Goal: Task Accomplishment & Management: Use online tool/utility

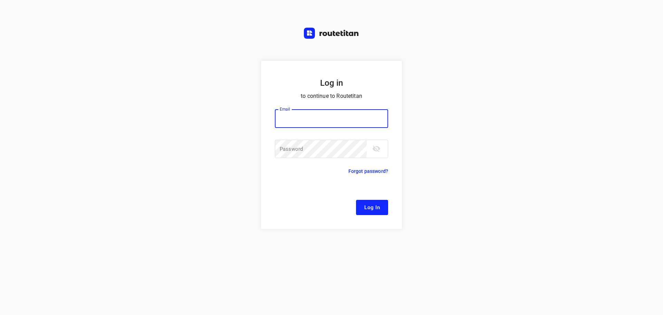
click at [297, 116] on input "email" at bounding box center [331, 118] width 113 height 19
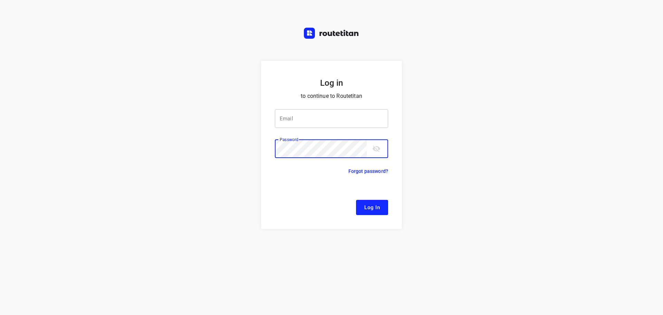
drag, startPoint x: 314, startPoint y: 118, endPoint x: 322, endPoint y: 125, distance: 10.6
click at [314, 118] on input "email" at bounding box center [331, 118] width 113 height 19
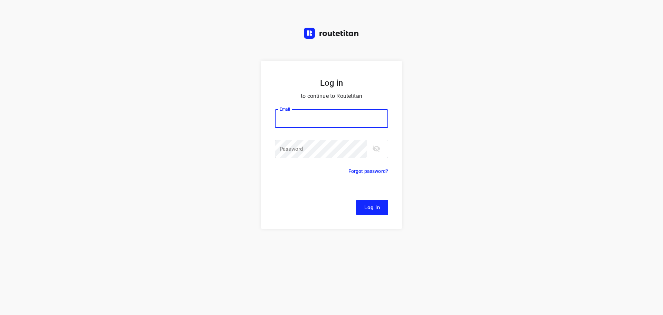
type input "[EMAIL_ADDRESS][DOMAIN_NAME]"
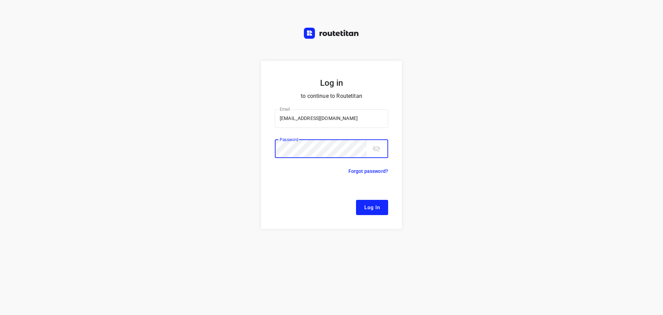
click at [356, 200] on button "Log In" at bounding box center [372, 207] width 32 height 15
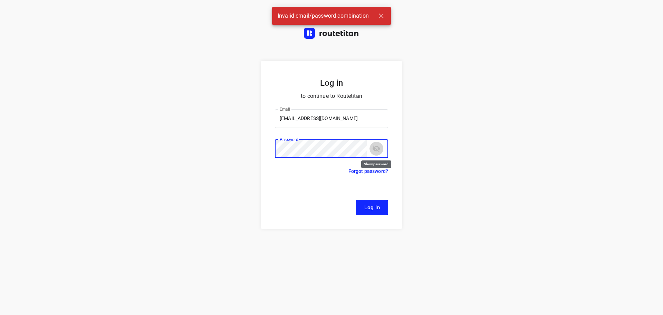
click at [379, 147] on icon "toggle password visibility" at bounding box center [377, 148] width 8 height 7
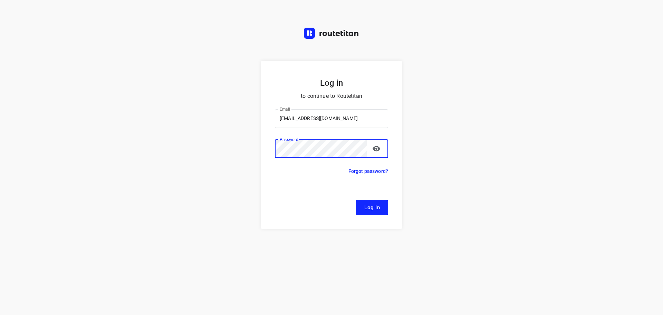
click at [356, 200] on button "Log In" at bounding box center [372, 207] width 32 height 15
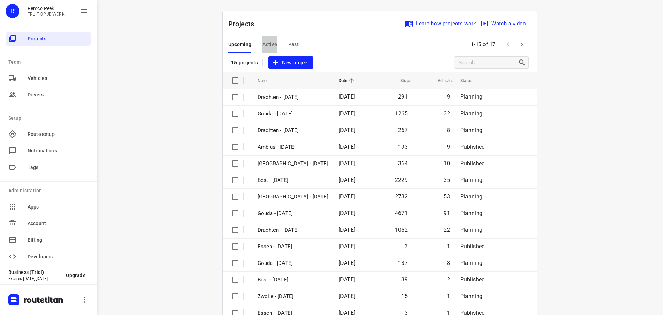
click at [268, 45] on span "Active" at bounding box center [269, 44] width 15 height 9
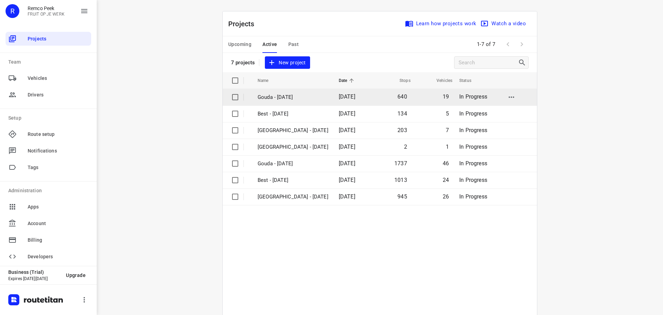
click at [279, 96] on p "Gouda - [DATE]" at bounding box center [293, 97] width 71 height 8
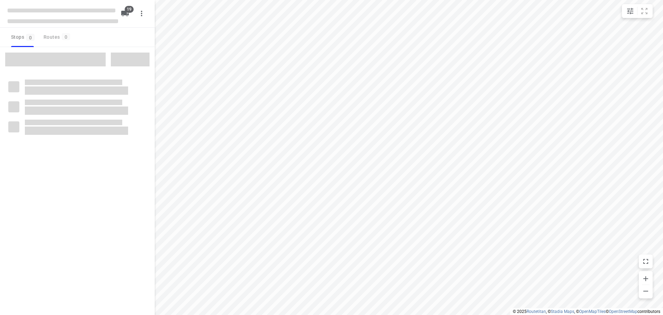
type input "distance"
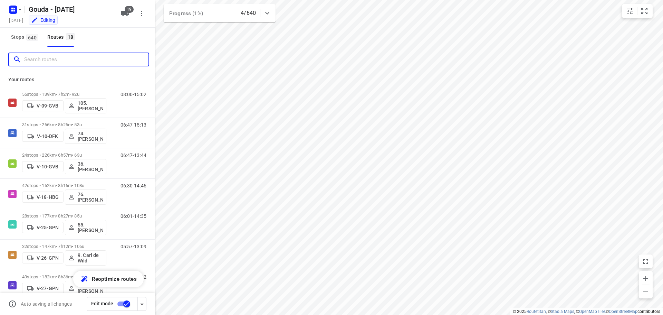
click at [74, 61] on input "Search routes" at bounding box center [86, 59] width 124 height 11
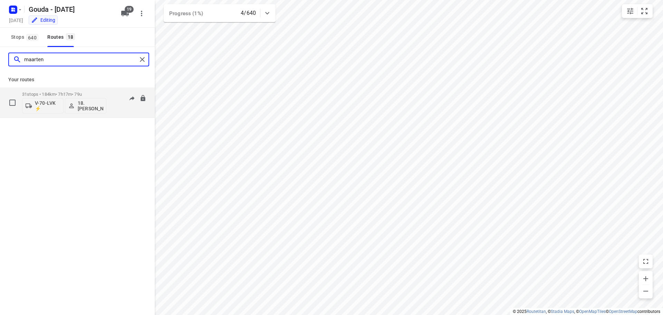
type input "maarten"
click at [79, 95] on p "31 stops • 184km • 7h17m • 79u" at bounding box center [64, 93] width 84 height 5
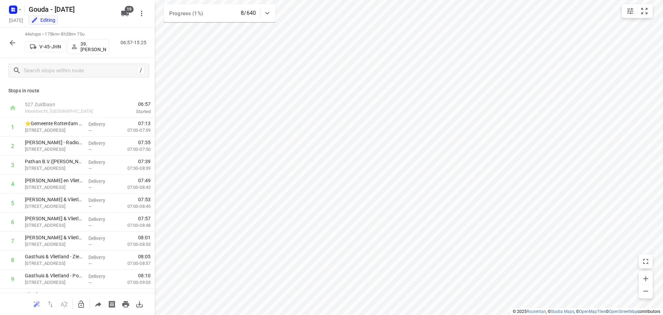
click at [8, 41] on icon "button" at bounding box center [12, 43] width 8 height 8
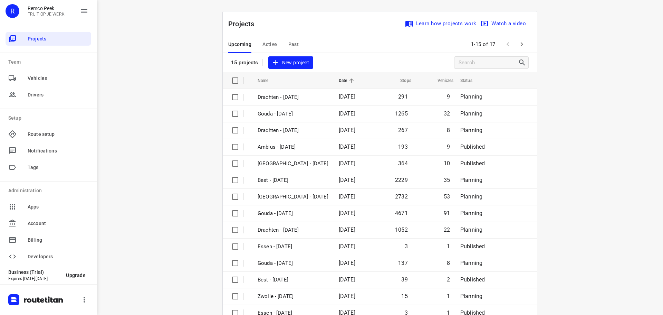
click at [270, 44] on span "Active" at bounding box center [269, 44] width 15 height 9
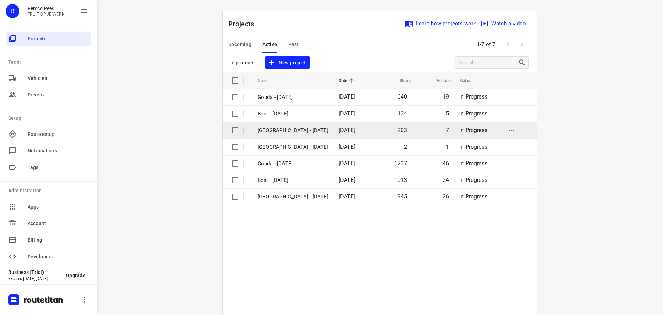
click at [284, 128] on p "[GEOGRAPHIC_DATA] - [DATE]" at bounding box center [293, 130] width 71 height 8
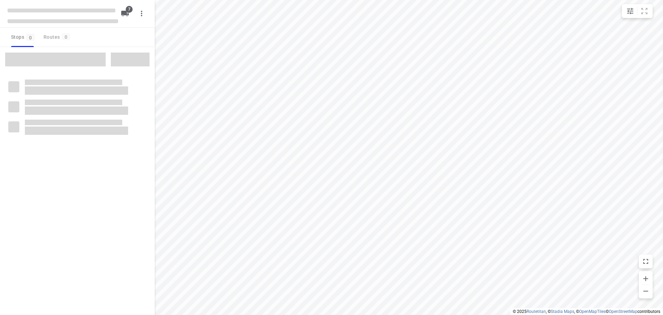
type input "distance"
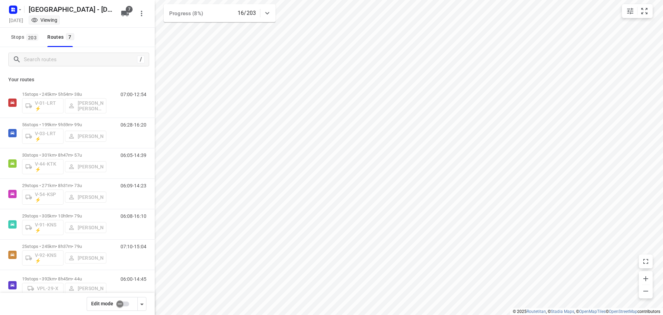
click at [99, 71] on div "/" at bounding box center [77, 59] width 155 height 25
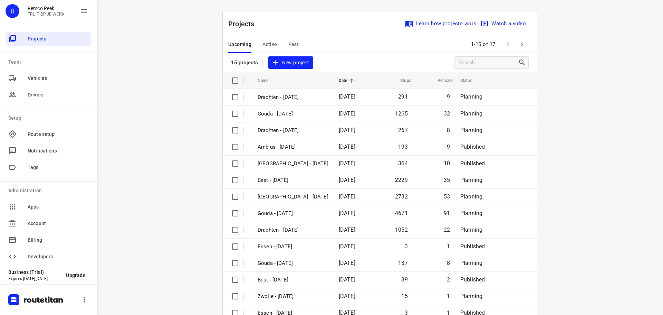
click at [266, 49] on button "Active" at bounding box center [269, 44] width 15 height 17
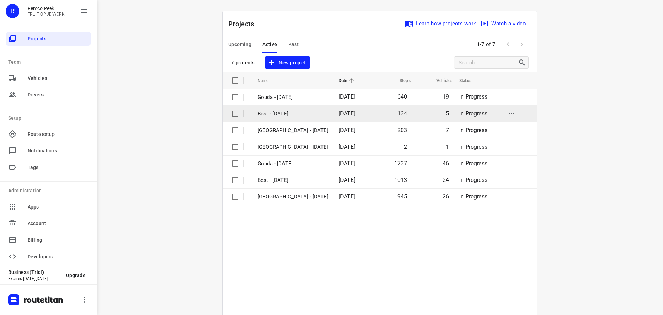
click at [277, 116] on p "Best - [DATE]" at bounding box center [293, 114] width 71 height 8
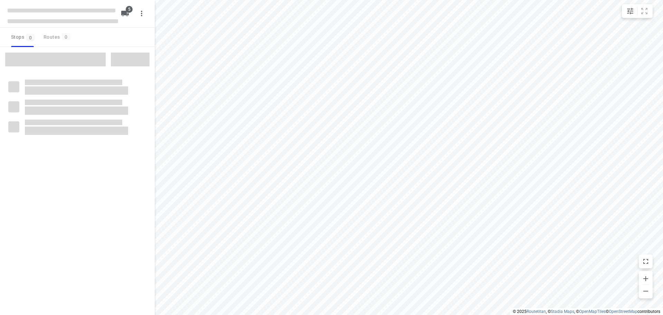
type input "distance"
checkbox input "true"
